Goal: Task Accomplishment & Management: Use online tool/utility

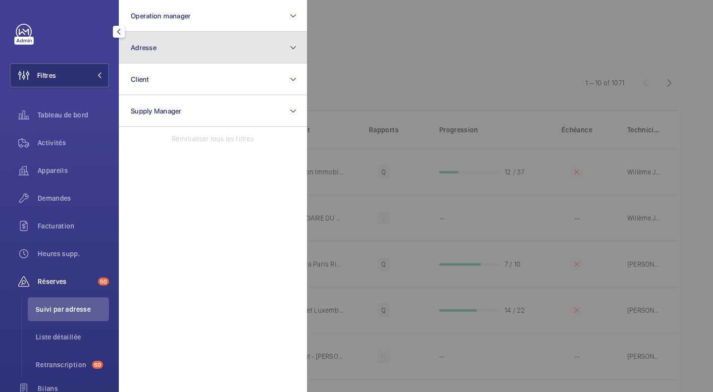
click at [200, 52] on button "Adresse" at bounding box center [213, 48] width 188 height 32
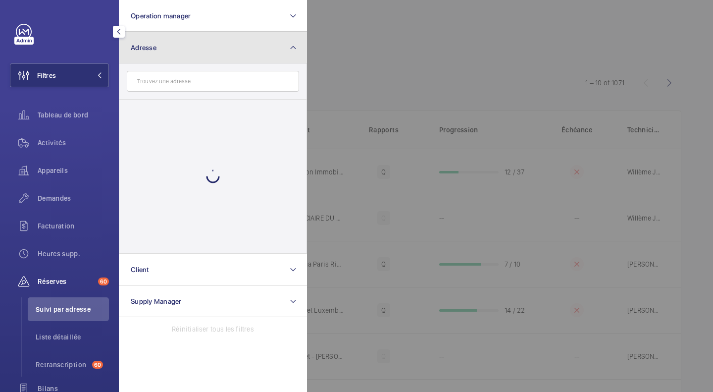
click at [200, 52] on button "Adresse" at bounding box center [213, 48] width 188 height 32
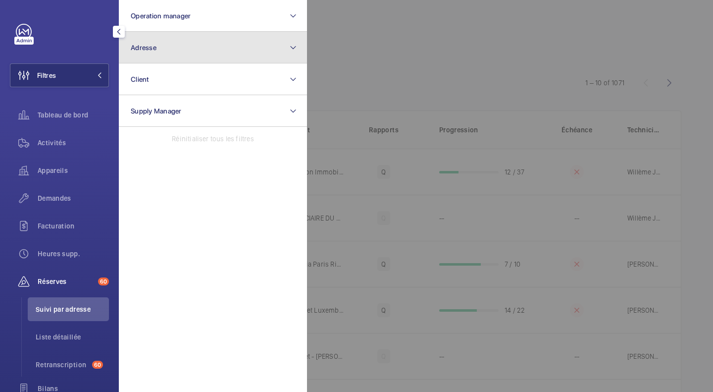
click at [200, 52] on button "Adresse" at bounding box center [213, 48] width 188 height 32
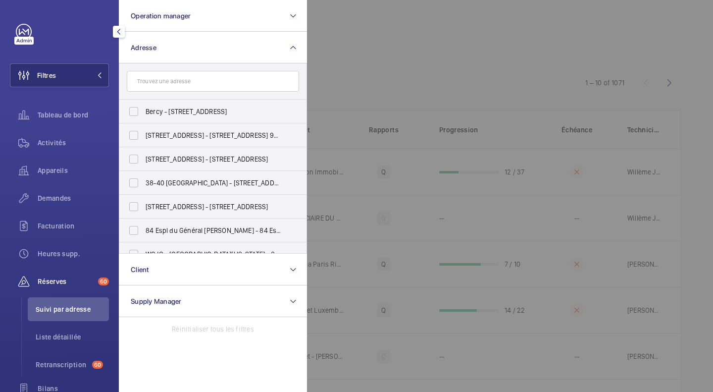
click at [181, 79] on input "text" at bounding box center [213, 81] width 172 height 21
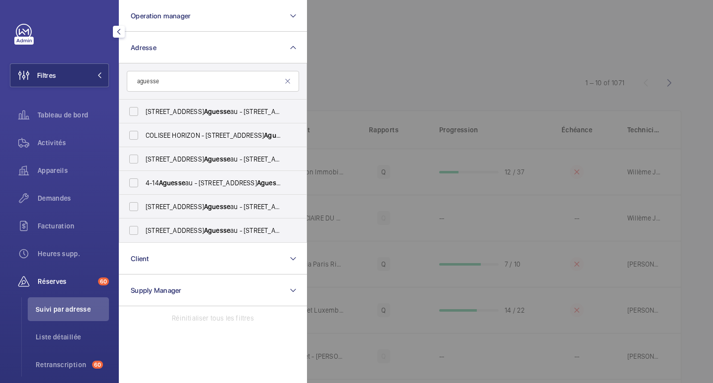
click at [194, 79] on input "aguesse" at bounding box center [213, 81] width 172 height 21
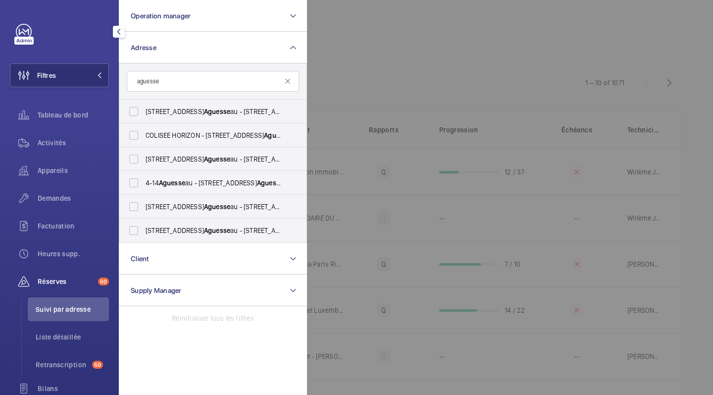
click at [194, 79] on input "aguesse" at bounding box center [213, 81] width 172 height 21
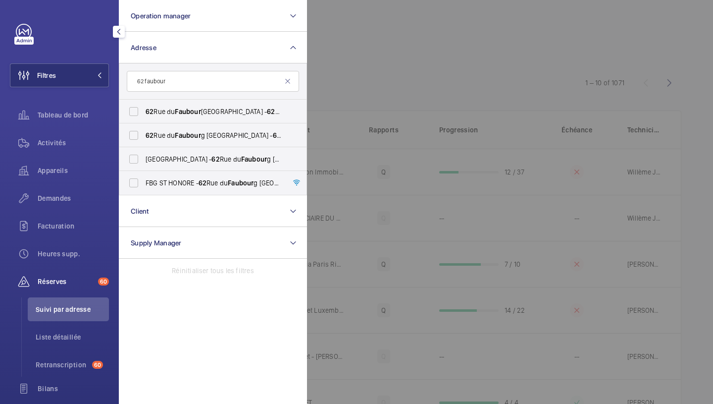
type input "62 faubour"
click at [131, 105] on input "[STREET_ADDRESS]" at bounding box center [134, 112] width 20 height 20
checkbox input "true"
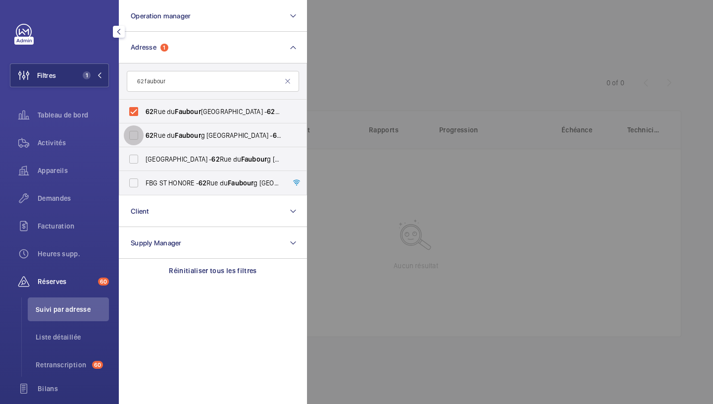
click at [138, 132] on input "[STREET_ADDRESS][GEOGRAPHIC_DATA] - [STREET_ADDRESS]" at bounding box center [134, 135] width 20 height 20
checkbox input "true"
click at [136, 160] on input "CASABLANCA - [STREET_ADDRESS]" at bounding box center [134, 159] width 20 height 20
checkbox input "true"
click at [136, 179] on input "FBG ST HONORE - [STREET_ADDRESS]" at bounding box center [134, 183] width 20 height 20
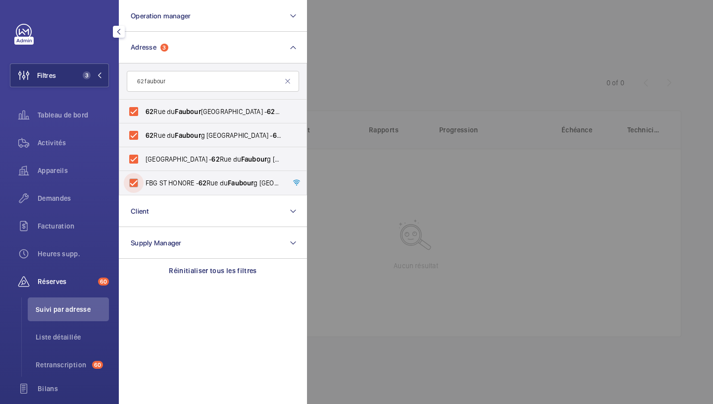
checkbox input "true"
click at [406, 20] on div at bounding box center [663, 202] width 713 height 404
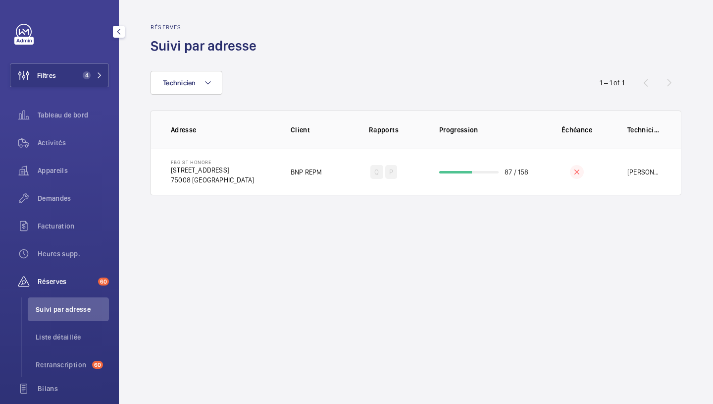
click at [38, 140] on span "Activités" at bounding box center [73, 143] width 71 height 10
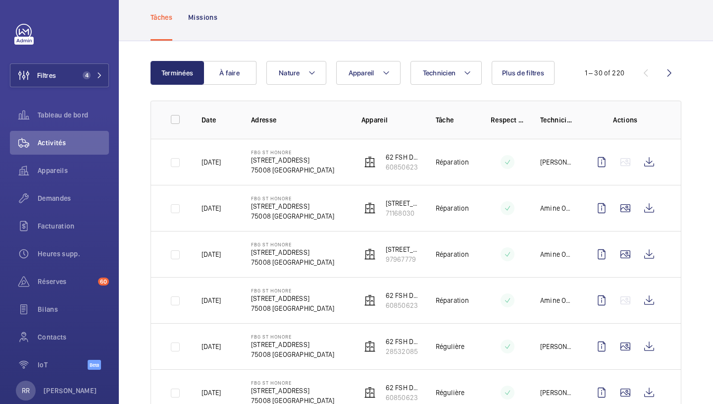
scroll to position [54, 0]
click at [313, 74] on mat-icon at bounding box center [312, 72] width 8 height 12
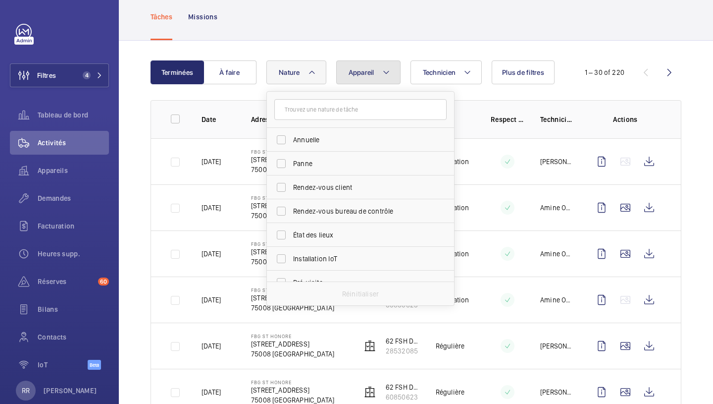
click at [366, 70] on span "Appareil" at bounding box center [362, 72] width 26 height 8
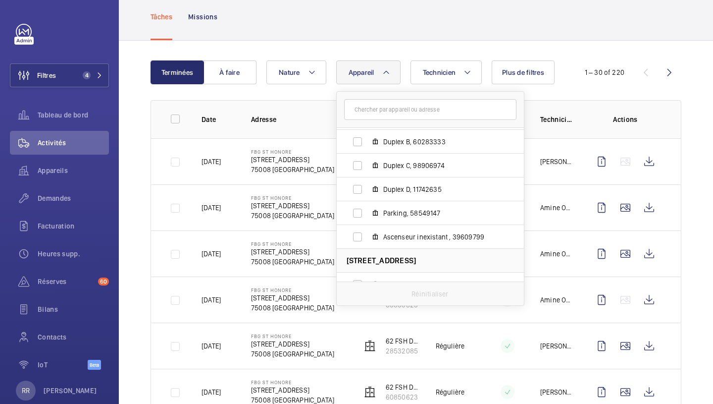
scroll to position [61, 0]
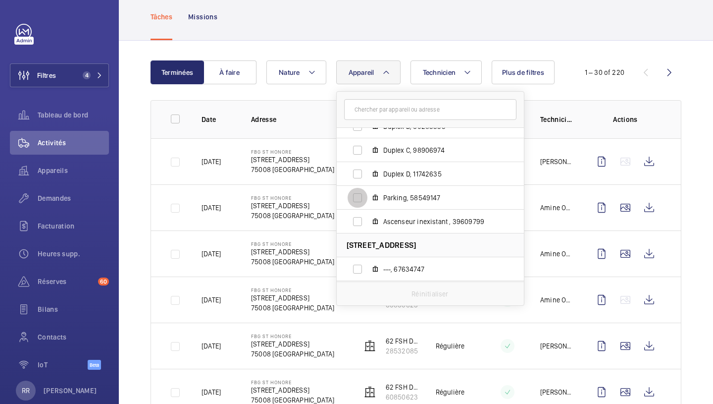
click at [356, 200] on input "Parking, 58549147" at bounding box center [358, 198] width 20 height 20
checkbox input "true"
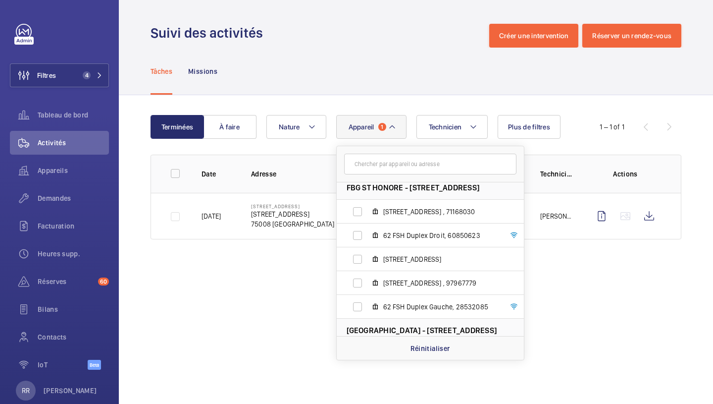
scroll to position [351, 0]
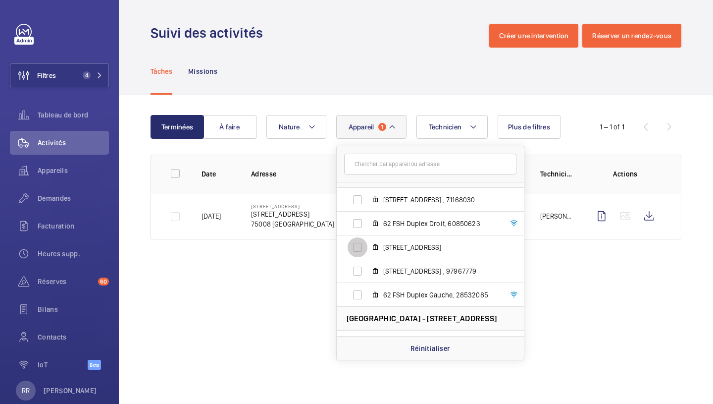
click at [357, 250] on input "[STREET_ADDRESS]" at bounding box center [358, 247] width 20 height 20
checkbox input "true"
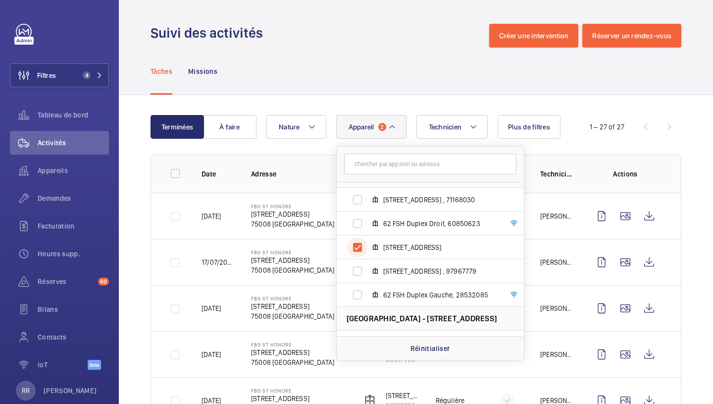
scroll to position [369, 0]
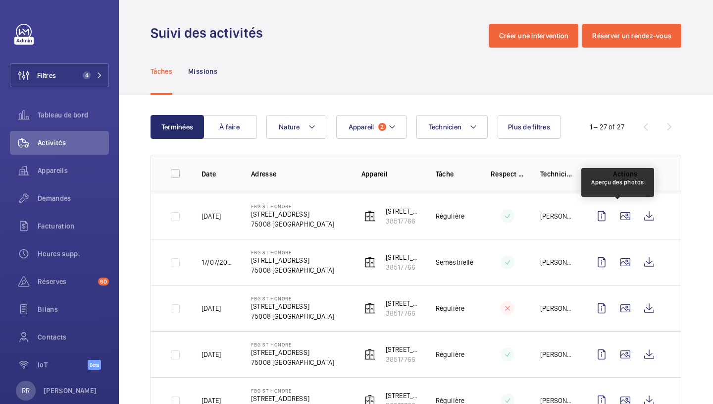
click at [614, 217] on wm-front-icon-button at bounding box center [626, 216] width 24 height 24
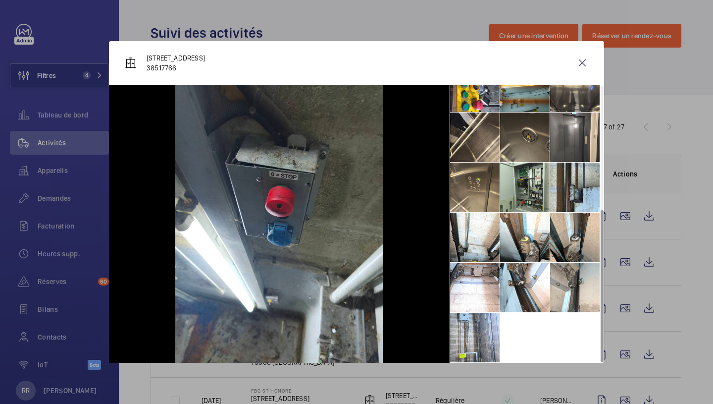
scroll to position [0, 0]
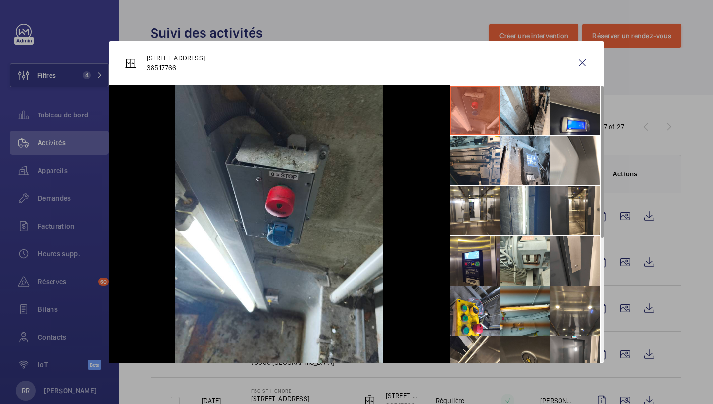
click at [666, 162] on div at bounding box center [356, 202] width 713 height 404
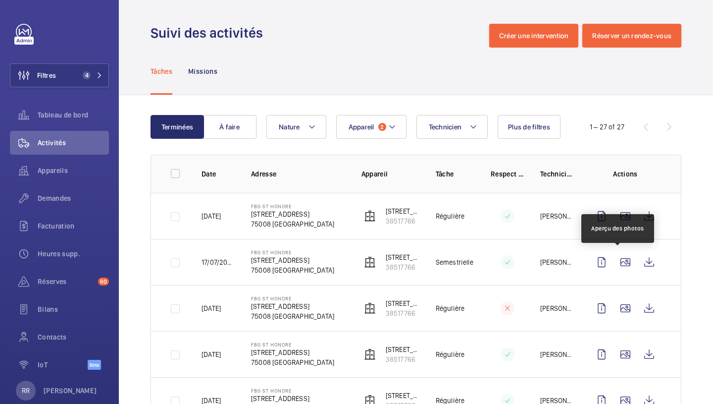
click at [622, 261] on wm-front-icon-button at bounding box center [626, 262] width 24 height 24
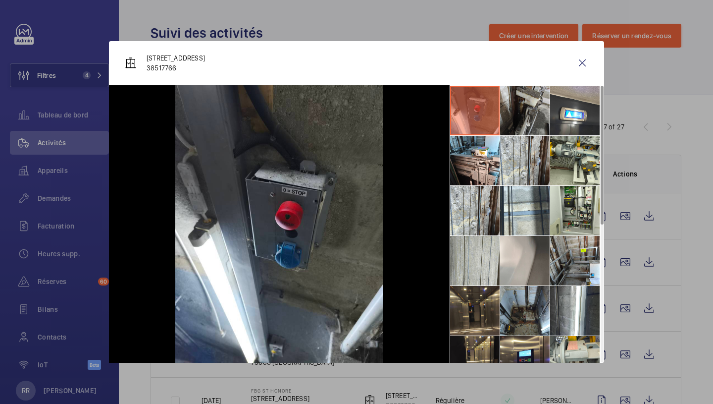
click at [698, 312] on div at bounding box center [356, 202] width 713 height 404
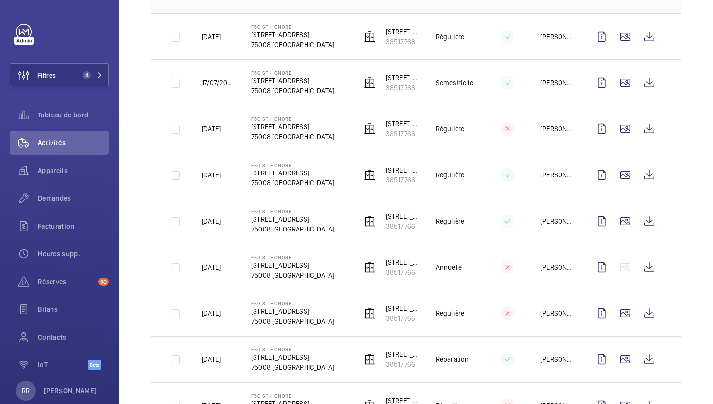
scroll to position [181, 0]
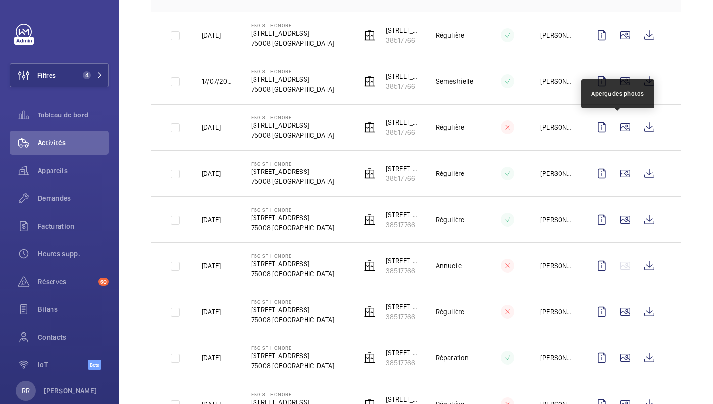
click at [620, 134] on wm-front-icon-button at bounding box center [626, 127] width 24 height 24
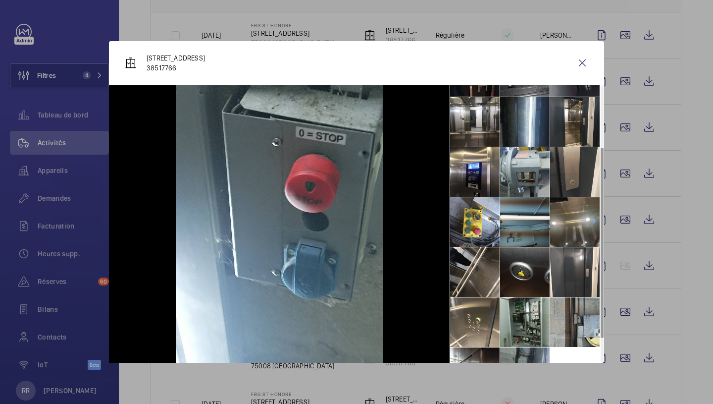
scroll to position [123, 0]
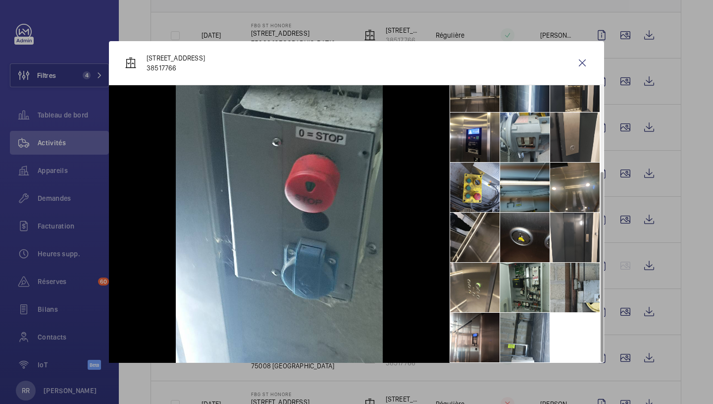
click at [704, 286] on div at bounding box center [356, 202] width 713 height 404
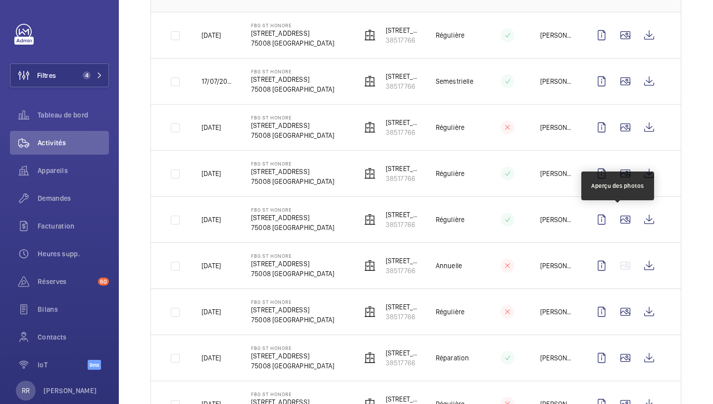
click at [617, 218] on wm-front-icon-button at bounding box center [626, 220] width 24 height 24
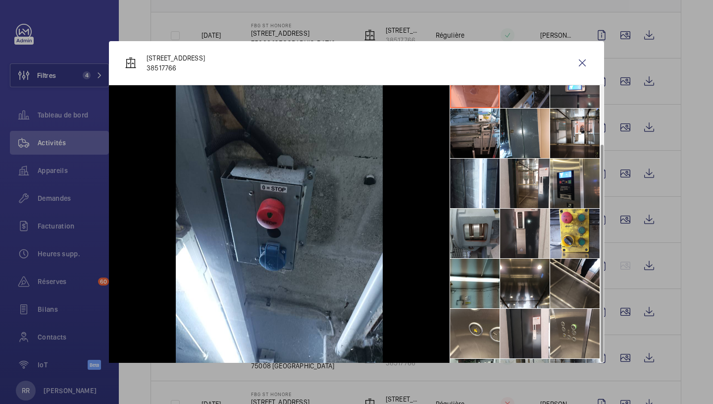
scroll to position [73, 0]
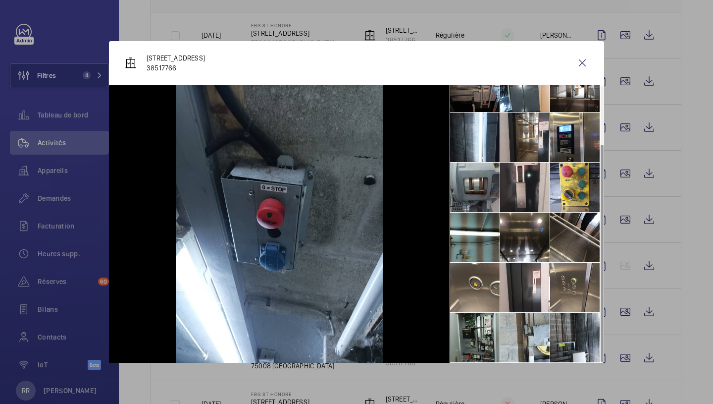
click at [713, 327] on div at bounding box center [356, 202] width 713 height 404
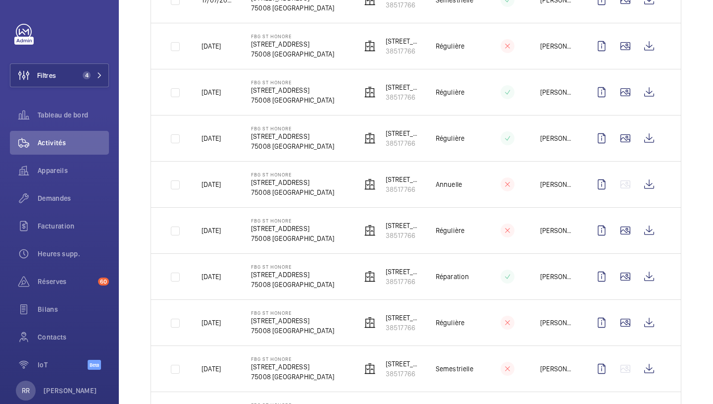
scroll to position [263, 0]
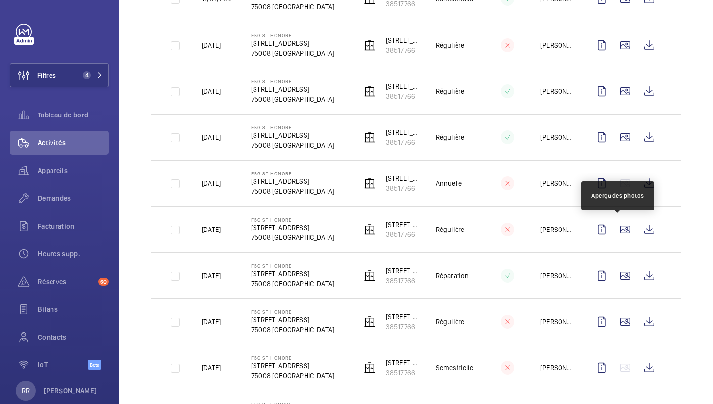
click at [615, 223] on wm-front-icon-button at bounding box center [626, 229] width 24 height 24
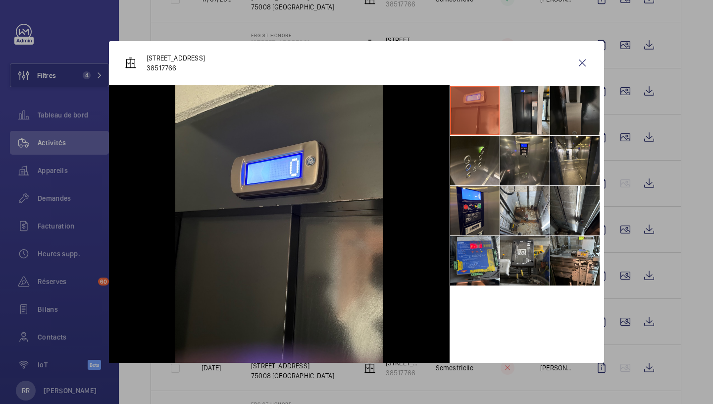
click at [564, 160] on li at bounding box center [575, 161] width 50 height 50
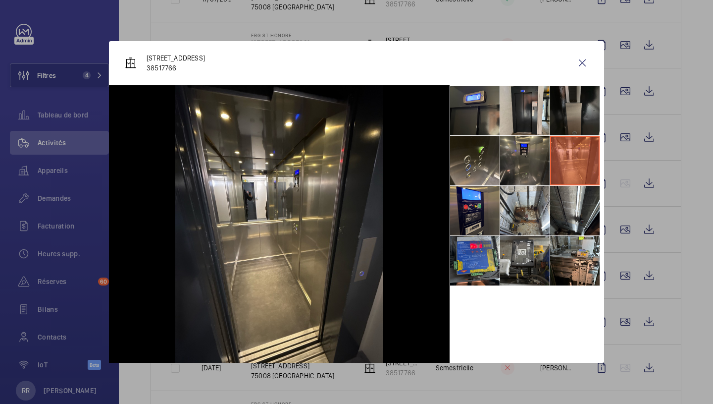
click at [685, 286] on div at bounding box center [356, 202] width 713 height 404
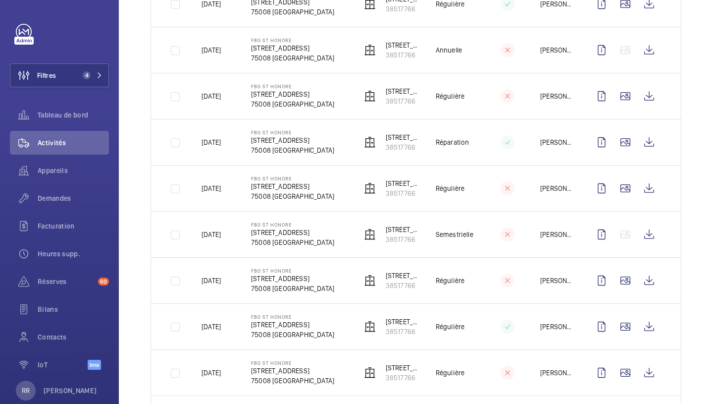
scroll to position [432, 0]
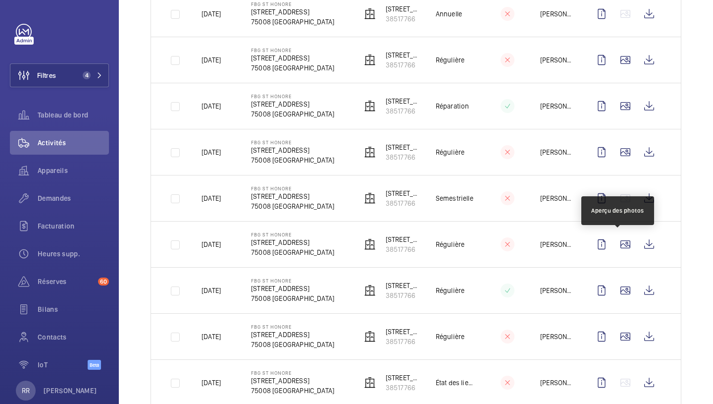
click at [620, 247] on wm-front-icon-button at bounding box center [626, 244] width 24 height 24
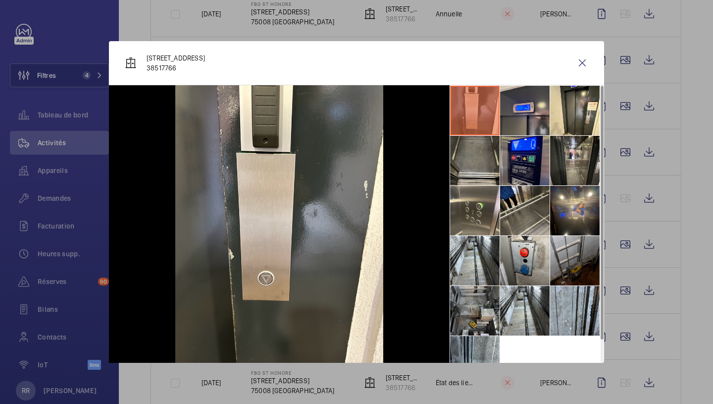
click at [690, 348] on div at bounding box center [356, 202] width 713 height 404
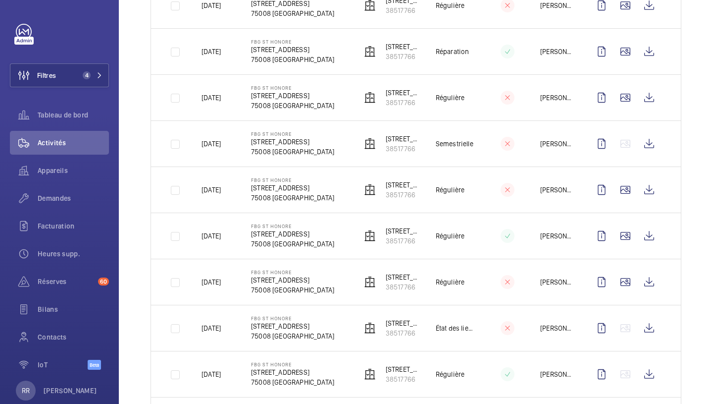
scroll to position [487, 0]
click at [614, 281] on wm-front-icon-button at bounding box center [626, 281] width 24 height 24
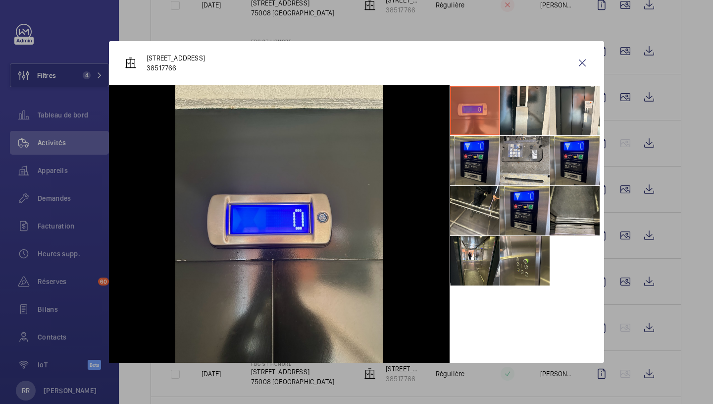
click at [694, 338] on div at bounding box center [356, 202] width 713 height 404
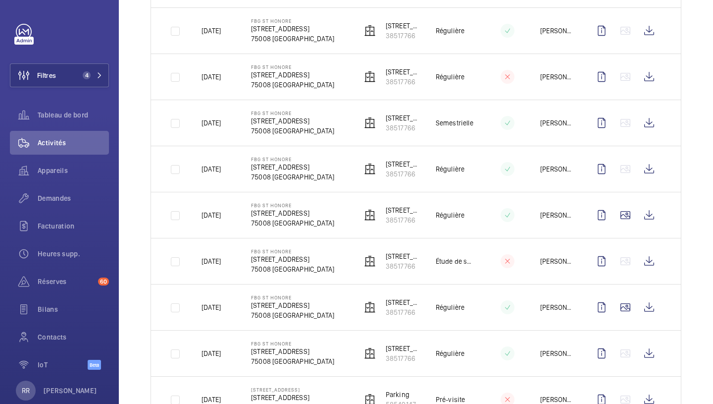
scroll to position [1015, 0]
click at [620, 216] on wm-front-icon-button at bounding box center [626, 215] width 24 height 24
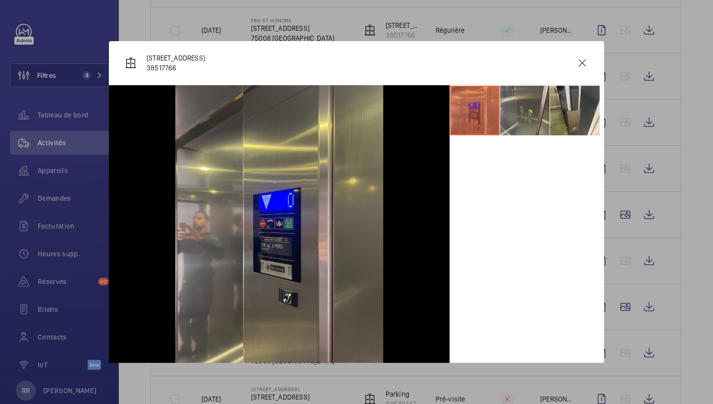
click at [687, 260] on div at bounding box center [356, 202] width 713 height 404
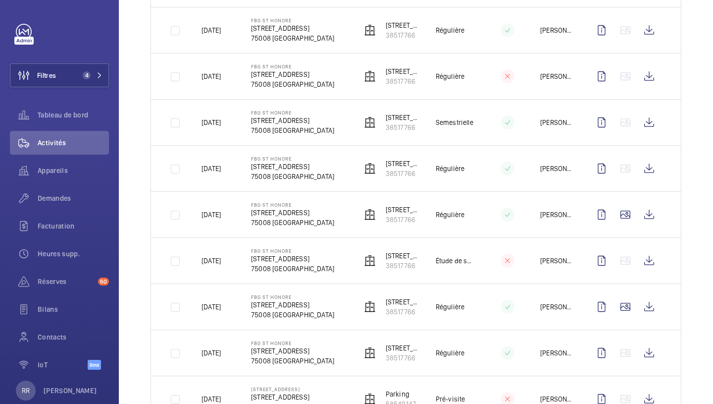
scroll to position [1057, 0]
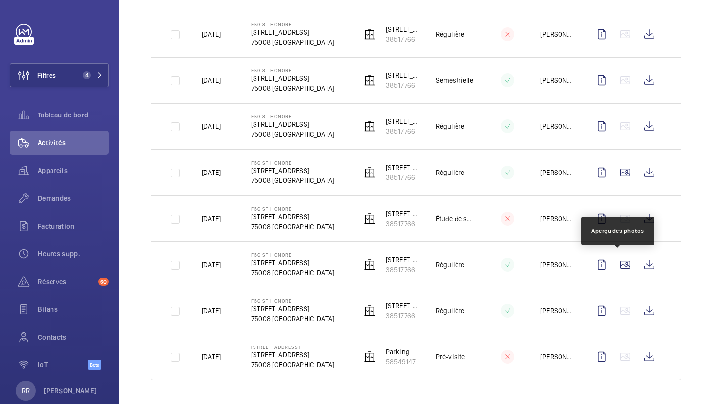
click at [618, 260] on wm-front-icon-button at bounding box center [626, 265] width 24 height 24
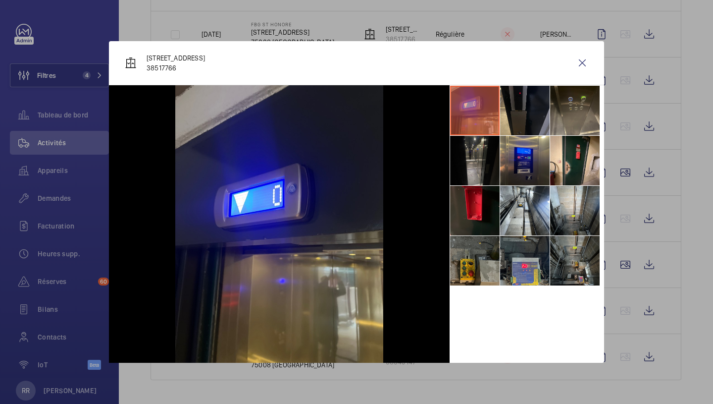
click at [683, 329] on div at bounding box center [356, 202] width 713 height 404
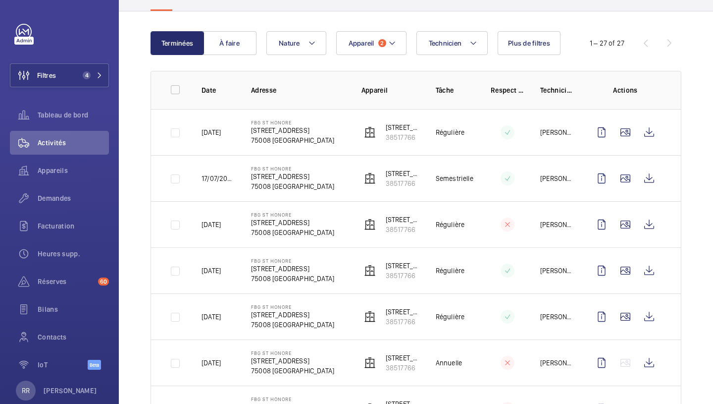
scroll to position [0, 0]
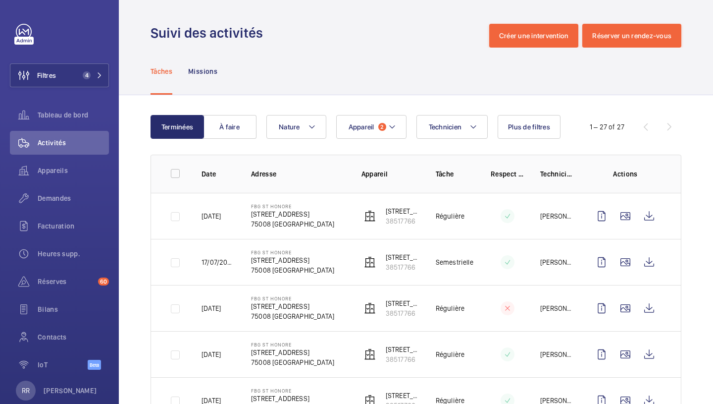
click at [0, 287] on div "Filtres 4 Tableau de bord Activités Appareils Demandes Facturation Heures supp.…" at bounding box center [59, 202] width 119 height 404
click at [356, 119] on button "Appareil 2" at bounding box center [371, 127] width 70 height 24
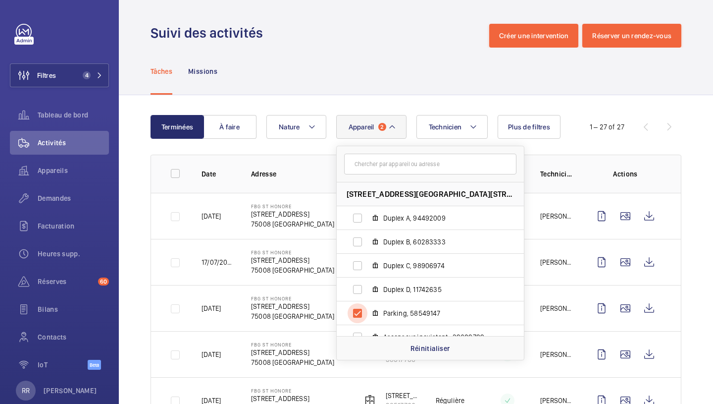
click at [355, 317] on input "Parking, 58549147" at bounding box center [358, 313] width 20 height 20
checkbox input "false"
